Goal: Use online tool/utility

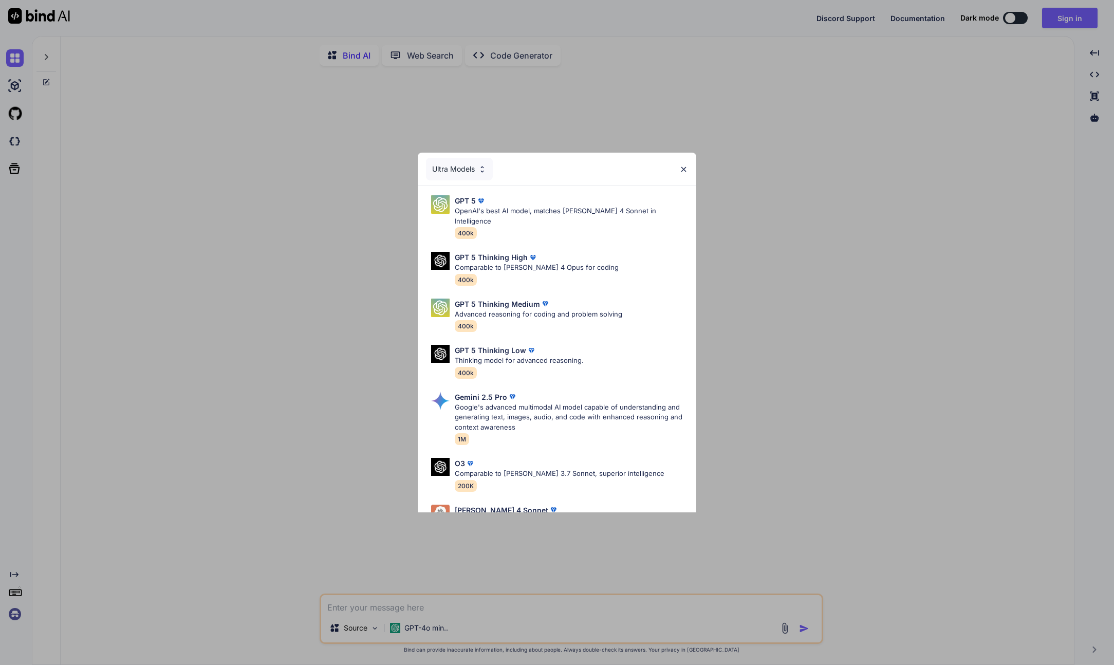
drag, startPoint x: 183, startPoint y: 274, endPoint x: 213, endPoint y: 273, distance: 29.3
click at [184, 274] on div "Ultra Models GPT 5 OpenAI's best AI model, matches [PERSON_NAME] 4 Sonnet in In…" at bounding box center [557, 332] width 1114 height 665
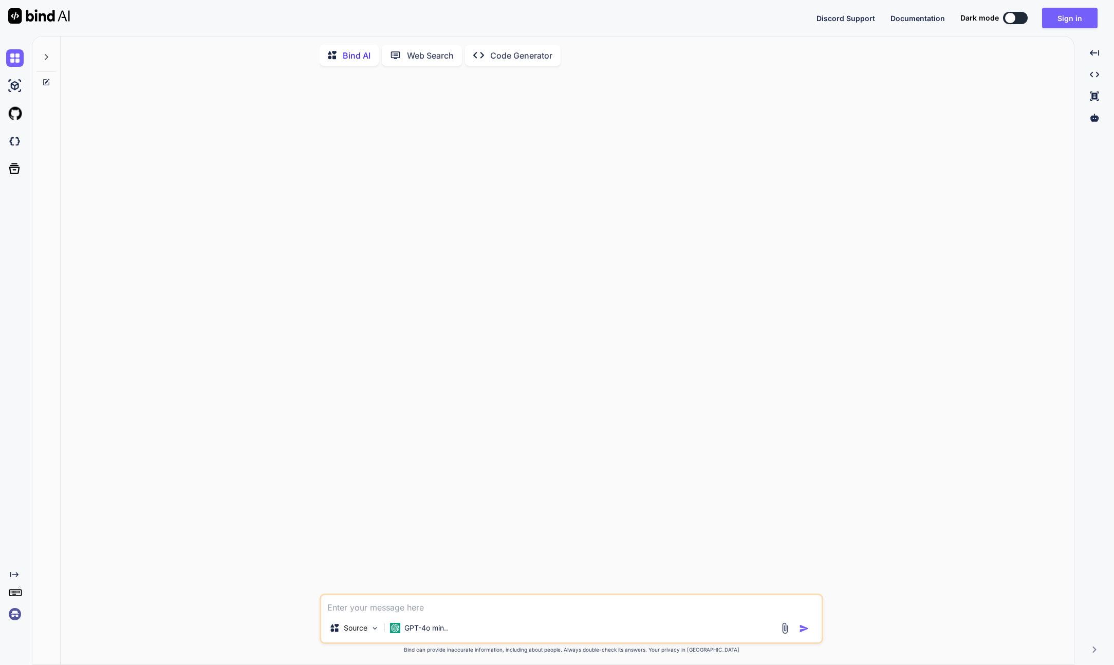
click at [24, 12] on img at bounding box center [39, 15] width 62 height 15
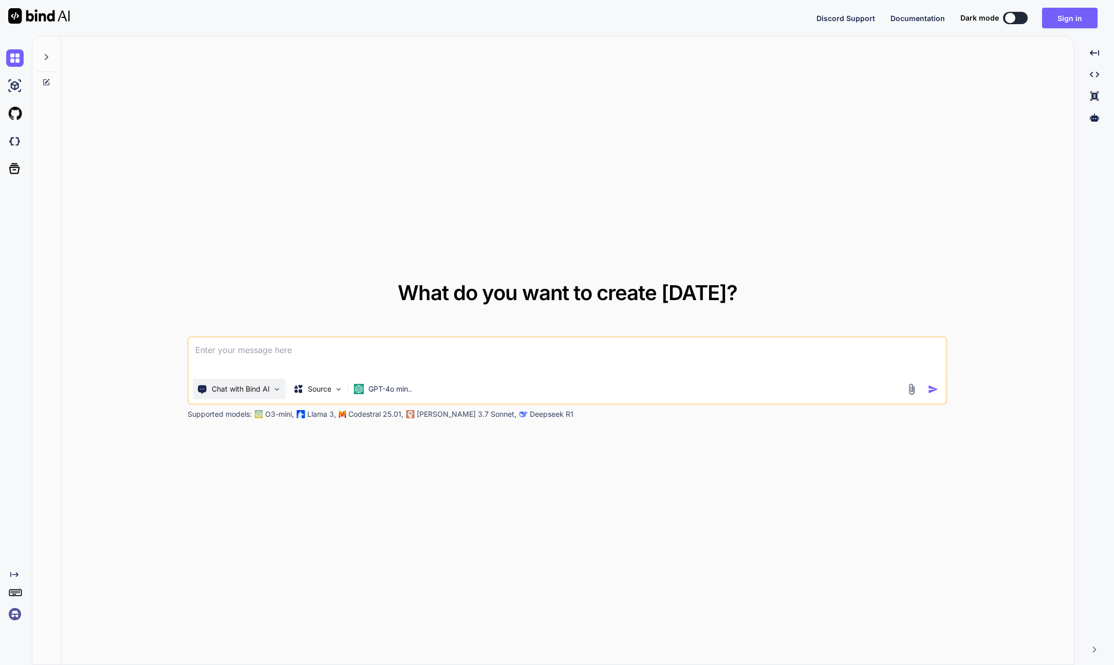
click at [257, 391] on p "Chat with Bind AI" at bounding box center [241, 389] width 58 height 10
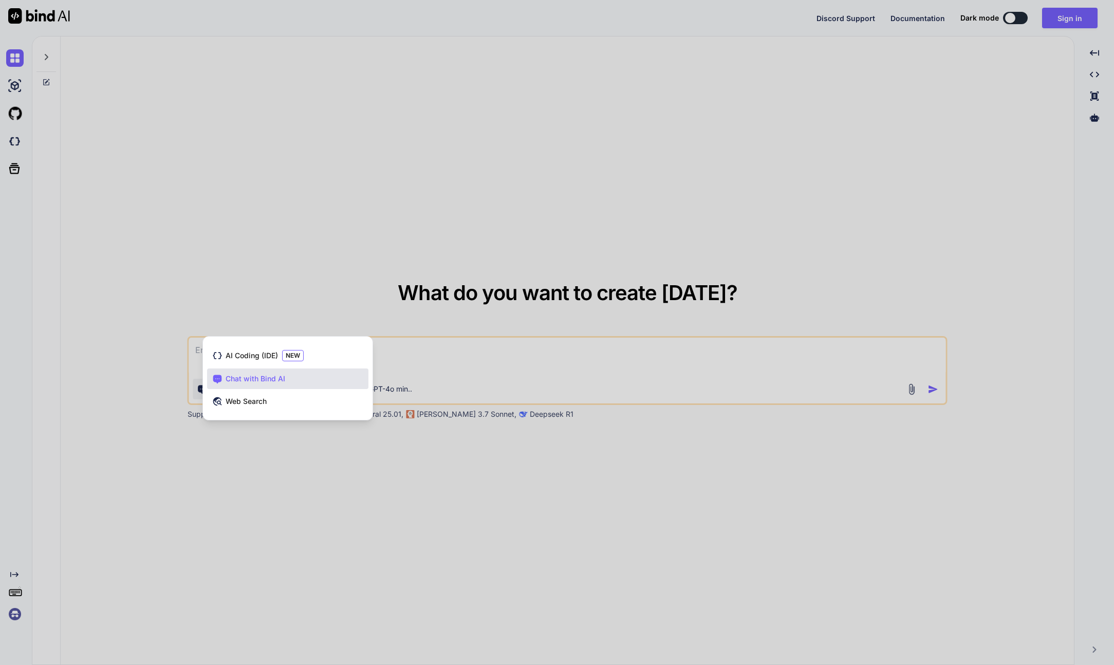
click at [348, 450] on div at bounding box center [557, 332] width 1114 height 665
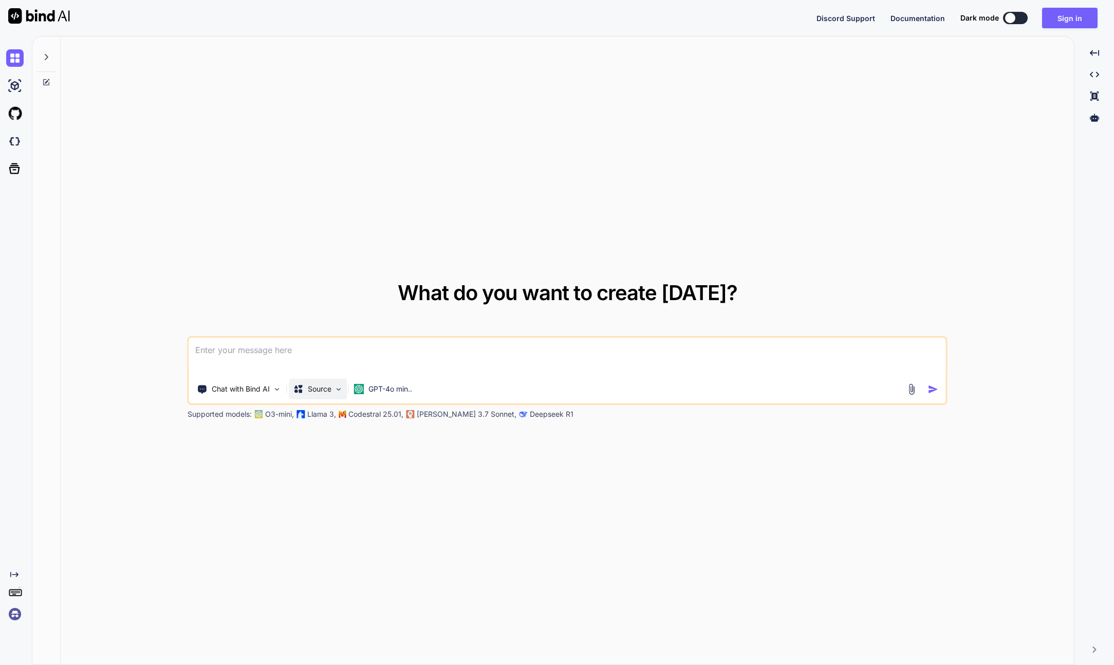
click at [334, 387] on img at bounding box center [338, 389] width 9 height 9
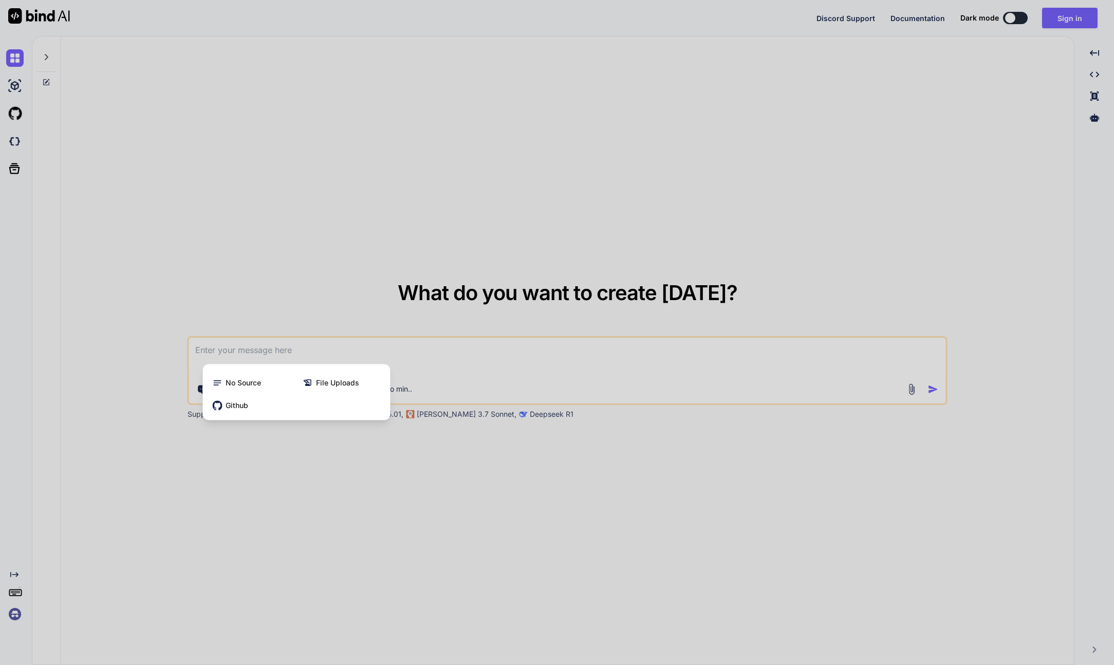
click at [351, 488] on div at bounding box center [557, 332] width 1114 height 665
type textarea "x"
